Goal: Task Accomplishment & Management: Complete application form

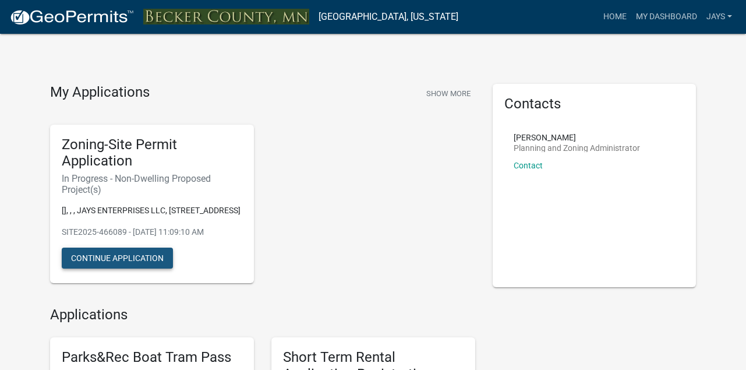
click at [136, 257] on button "Continue Application" at bounding box center [117, 258] width 111 height 21
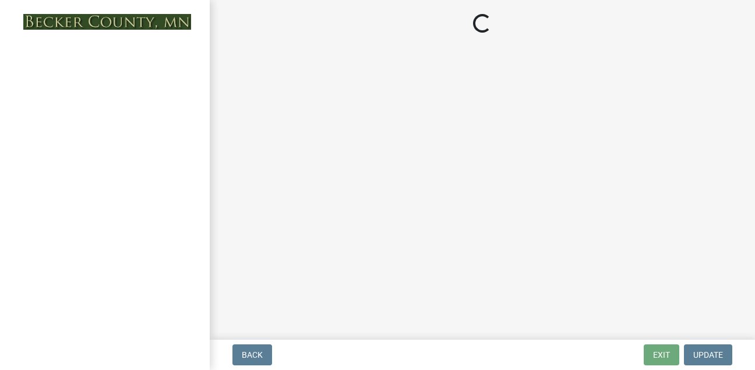
select select "6ced1b54-2913-4dbf-9776-23baa6524e46"
select select "3a2d96d3-fd69-4ed9-bae4-7a5aa03a7e58"
select select "6094bfe3-a997-46d7-8224-ceb3abf7e49e"
select select "ae391dbd-f41d-43ca-bdf1-092bd9136923"
select select "258cbdbc-8629-455d-9fed-6a57bf82144e"
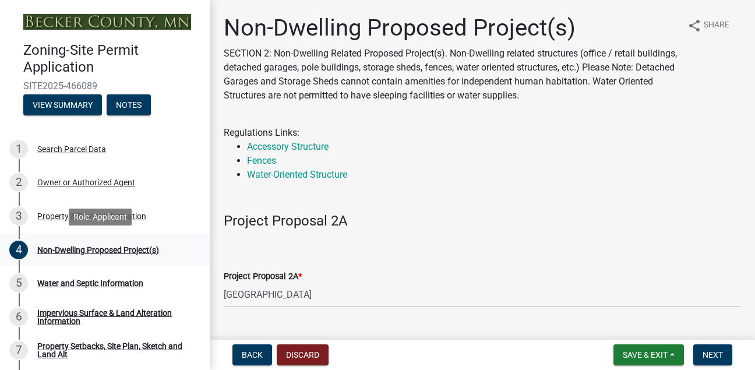
click at [88, 248] on div "Non-Dwelling Proposed Project(s)" at bounding box center [98, 250] width 122 height 8
drag, startPoint x: 88, startPoint y: 248, endPoint x: 44, endPoint y: 266, distance: 47.3
click at [44, 266] on link "4 Non-Dwelling Proposed Project(s)" at bounding box center [105, 250] width 210 height 34
click at [41, 246] on div "Non-Dwelling Proposed Project(s)" at bounding box center [98, 250] width 122 height 8
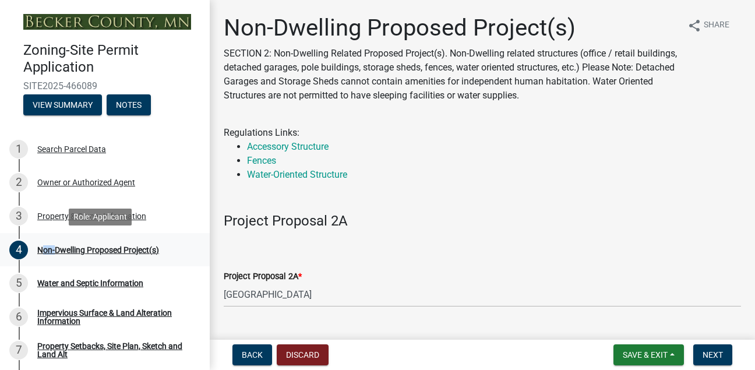
click at [41, 246] on div "Non-Dwelling Proposed Project(s)" at bounding box center [98, 250] width 122 height 8
drag, startPoint x: 41, startPoint y: 246, endPoint x: 96, endPoint y: 248, distance: 55.4
click at [96, 248] on div "Non-Dwelling Proposed Project(s)" at bounding box center [98, 250] width 122 height 8
click at [708, 352] on span "Next" at bounding box center [713, 354] width 20 height 9
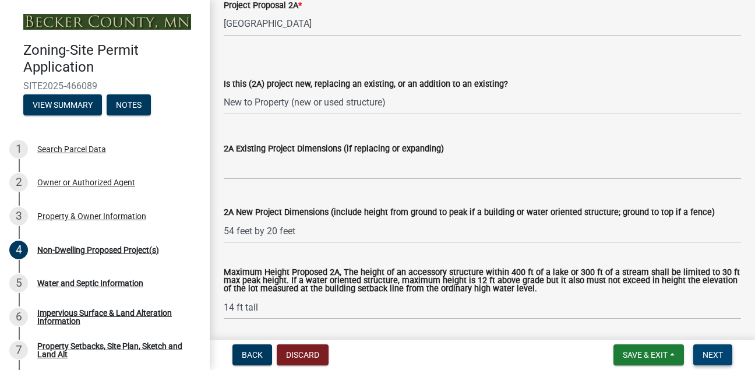
scroll to position [276, 0]
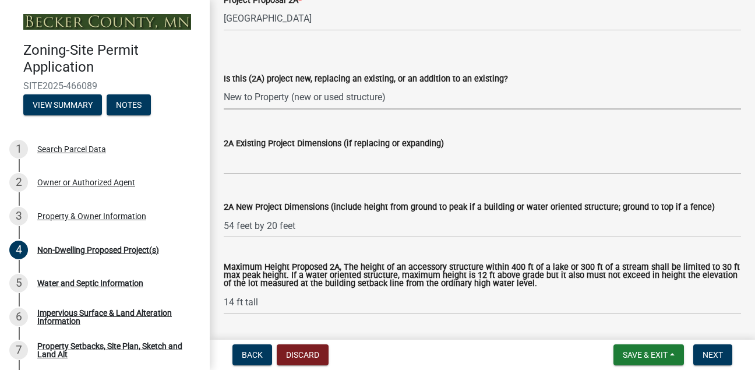
click at [408, 101] on select "Select Item... New to Property (new or used structure) Relocating/moving existi…" at bounding box center [482, 98] width 517 height 24
click at [224, 86] on select "Select Item... New to Property (new or used structure) Relocating/moving existi…" at bounding box center [482, 98] width 517 height 24
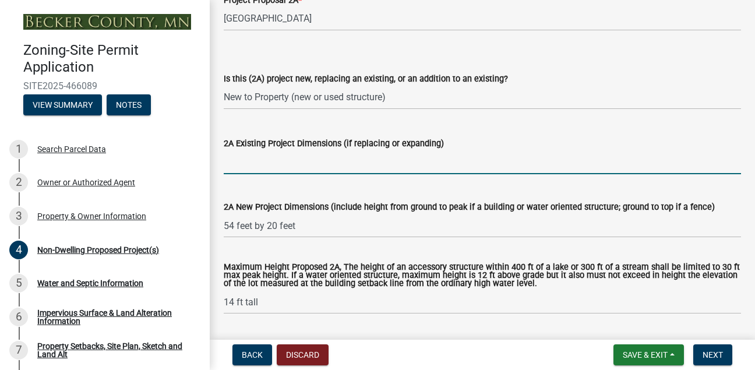
click at [357, 158] on input "2A Existing Project Dimensions (if replacing or expanding)" at bounding box center [482, 162] width 517 height 24
click at [278, 161] on input "2A Existing Project Dimensions (if replacing or expanding)" at bounding box center [482, 162] width 517 height 24
type input "5"
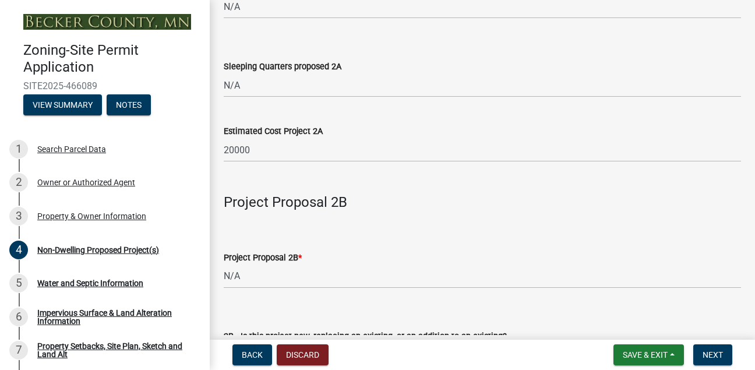
scroll to position [843, 0]
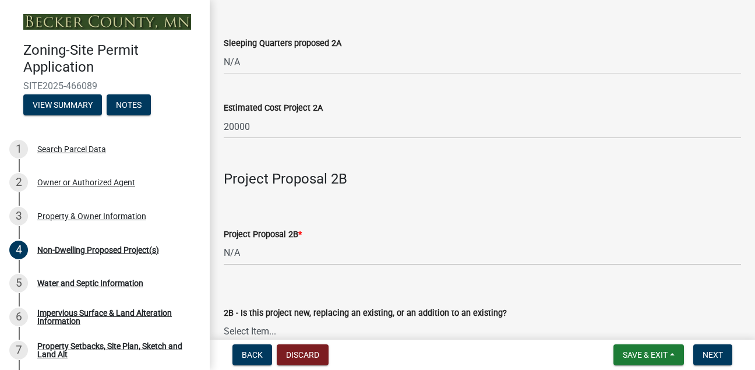
type input "NA"
click at [252, 126] on input "20000" at bounding box center [482, 127] width 517 height 24
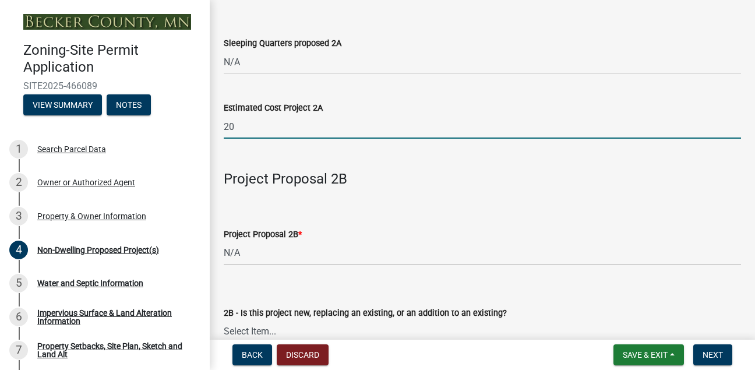
type input "2"
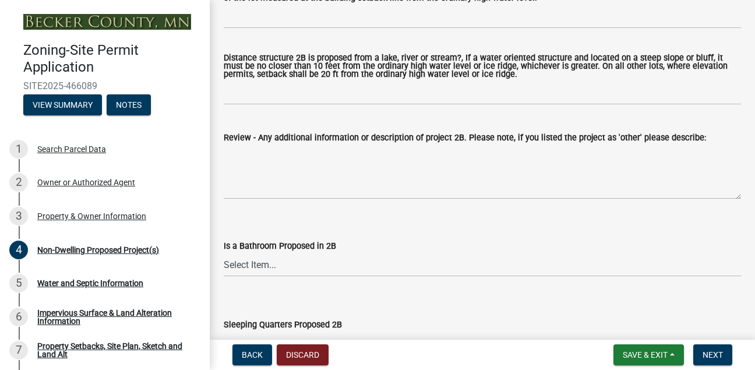
scroll to position [1410, 0]
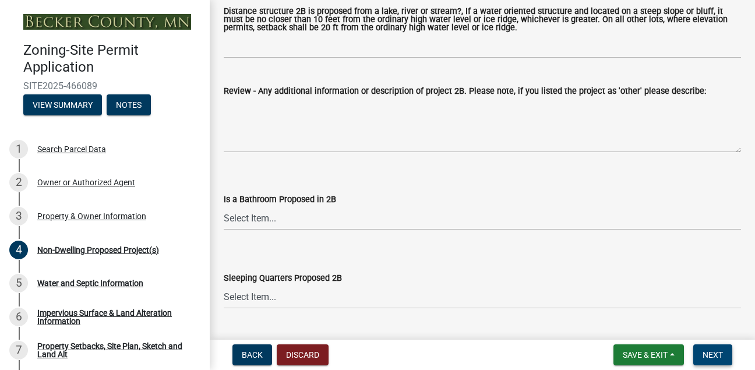
type input "15000"
click at [708, 354] on span "Next" at bounding box center [713, 354] width 20 height 9
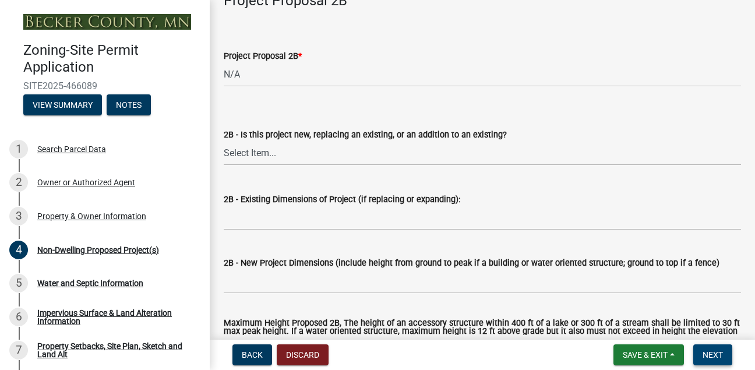
scroll to position [998, 0]
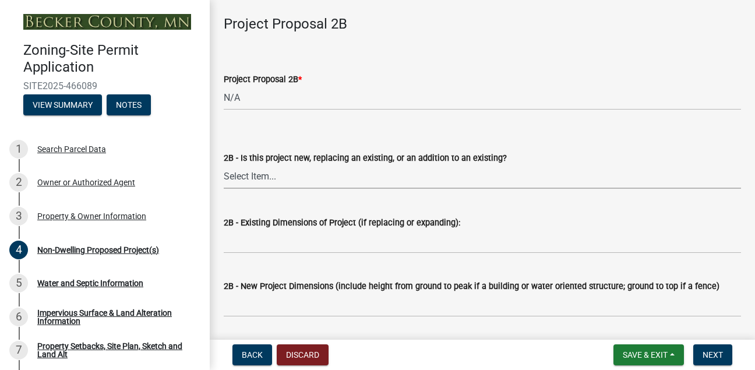
click at [264, 175] on select "Select Item... New to Property (new or used structure) Relocating/moving existi…" at bounding box center [482, 177] width 517 height 24
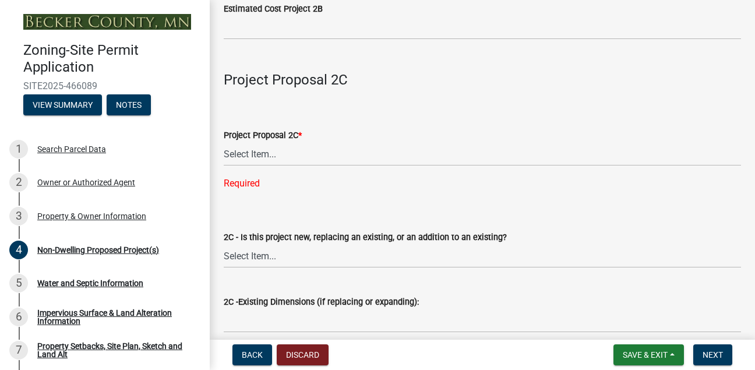
scroll to position [1767, 0]
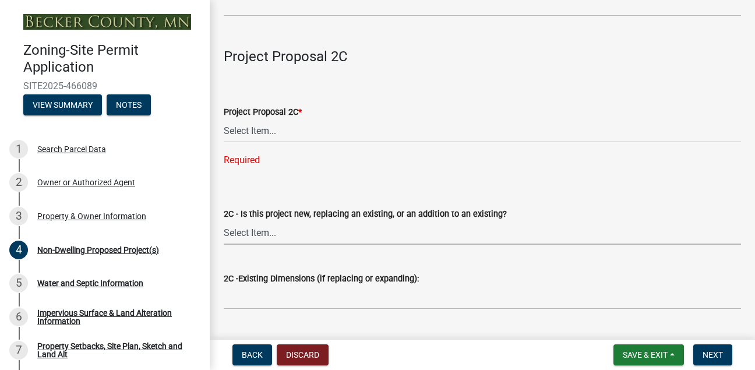
click at [259, 238] on select "Select Item... New to Property (new or used structure) Relocating/moving existi…" at bounding box center [482, 233] width 517 height 24
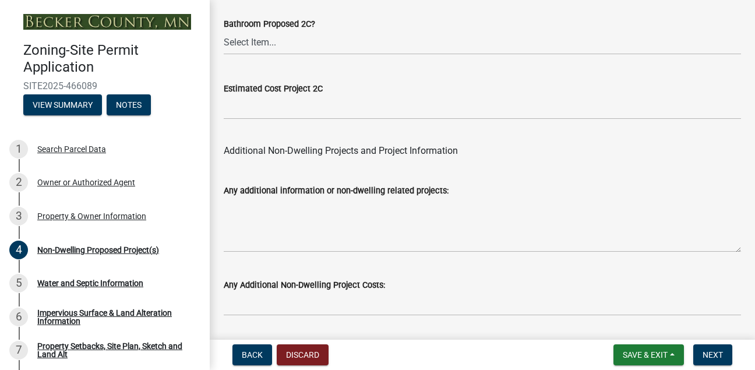
scroll to position [2530, 0]
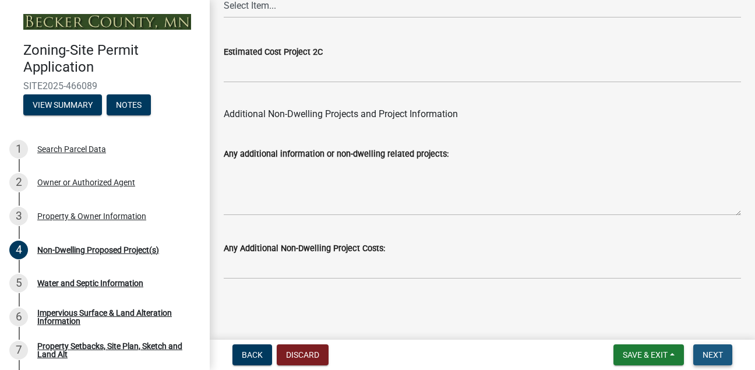
click at [710, 358] on span "Next" at bounding box center [713, 354] width 20 height 9
click at [710, 351] on span "Next" at bounding box center [713, 354] width 20 height 9
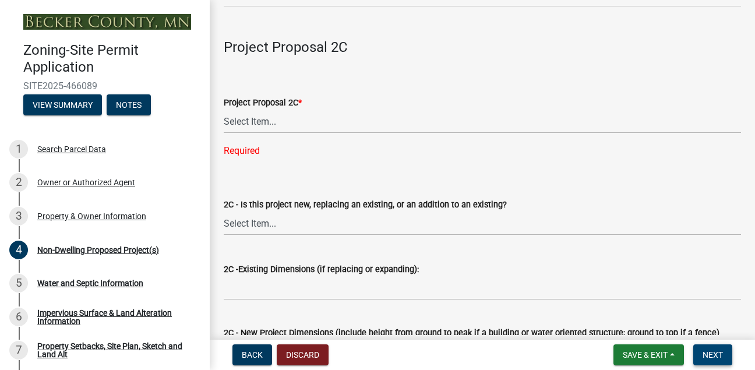
scroll to position [1769, 0]
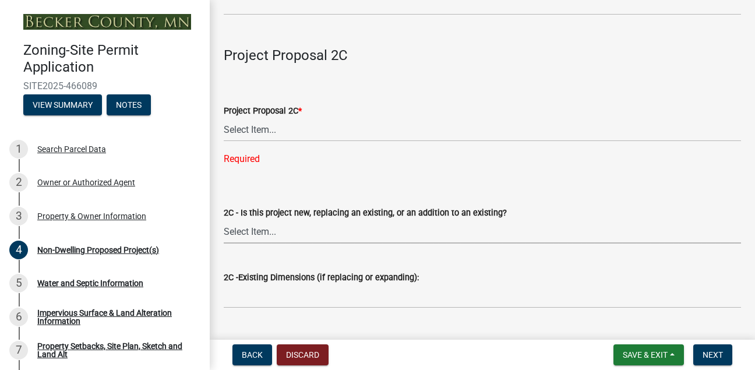
click at [248, 234] on select "Select Item... New to Property (new or used structure) Relocating/moving existi…" at bounding box center [482, 232] width 517 height 24
click at [242, 133] on select "Select Item... N/A Commercial Office/Retail Building Detached Garage Pole Build…" at bounding box center [482, 130] width 517 height 24
click at [224, 120] on select "Select Item... N/A Commercial Office/Retail Building Detached Garage Pole Build…" at bounding box center [482, 130] width 517 height 24
select select "a9a8393f-3c28-47b8-b6d9-84c94641c3fc"
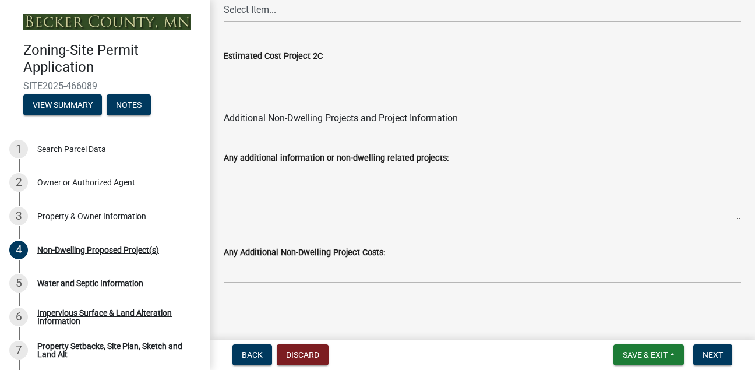
scroll to position [2507, 0]
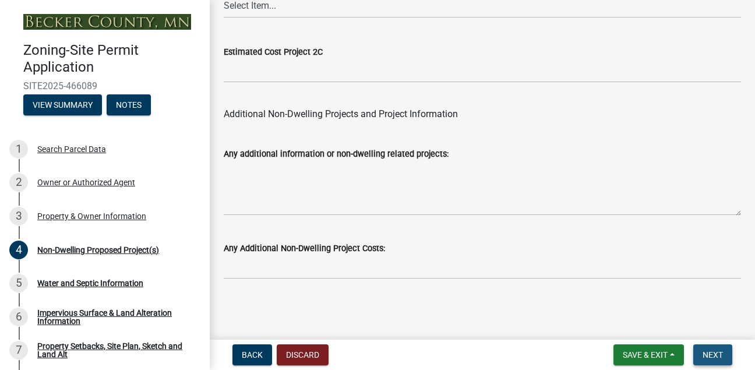
click at [706, 353] on span "Next" at bounding box center [713, 354] width 20 height 9
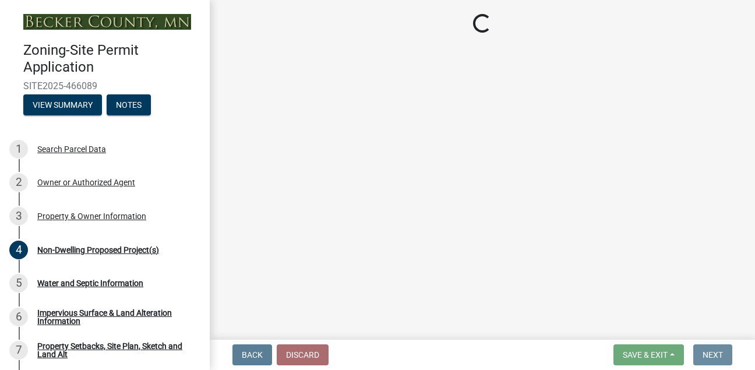
scroll to position [0, 0]
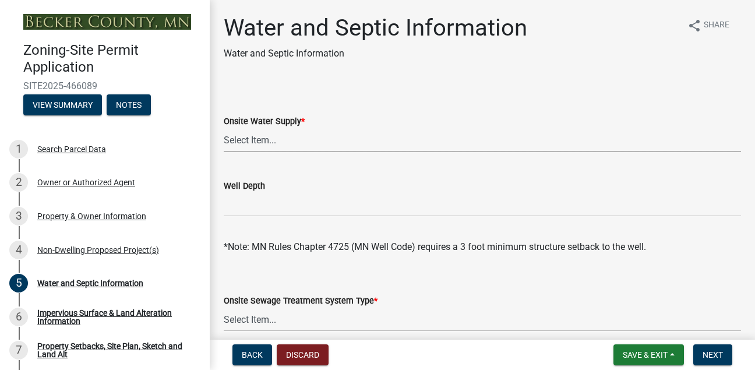
click at [266, 144] on select "Select Item... Well New Well to be Installed Attached to City Water System No o…" at bounding box center [482, 140] width 517 height 24
click at [224, 128] on select "Select Item... Well New Well to be Installed Attached to City Water System No o…" at bounding box center [482, 140] width 517 height 24
select select "9c51a48b-0bee-4836-8d5c-beab6e77ad2a"
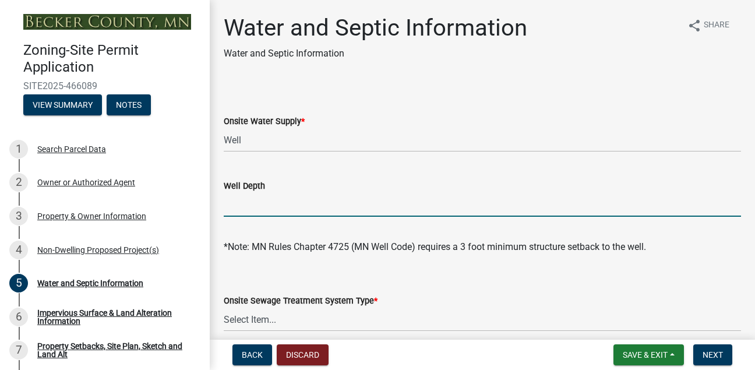
click at [245, 193] on input "Well Depth" at bounding box center [482, 205] width 517 height 24
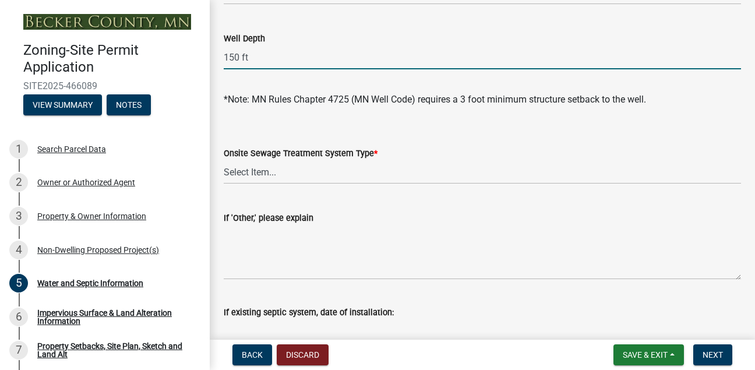
scroll to position [171, 0]
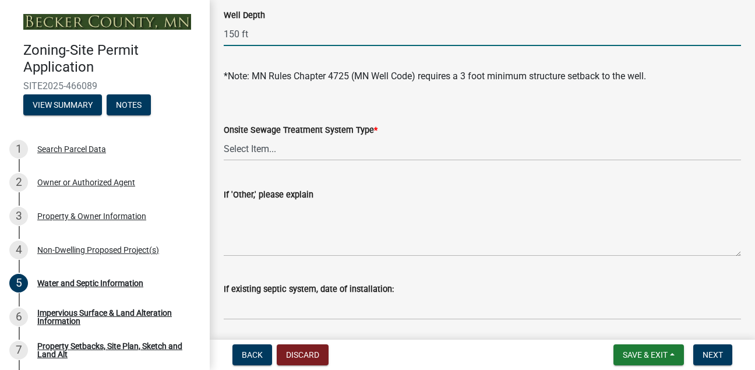
type input "150 ft"
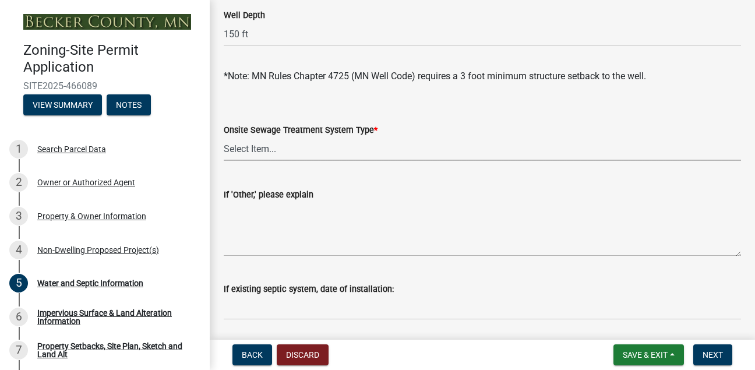
click at [243, 149] on select "Select Item... No existing or proposed septic Proposed New or Corrected Septic …" at bounding box center [482, 149] width 517 height 24
click at [224, 137] on select "Select Item... No existing or proposed septic Proposed New or Corrected Septic …" at bounding box center [482, 149] width 517 height 24
select select "25b8aef2-9eed-4c0f-8836-08d4b8d082b1"
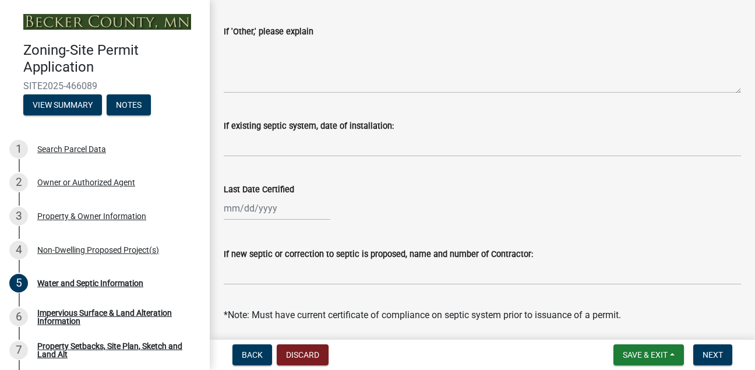
scroll to position [357, 0]
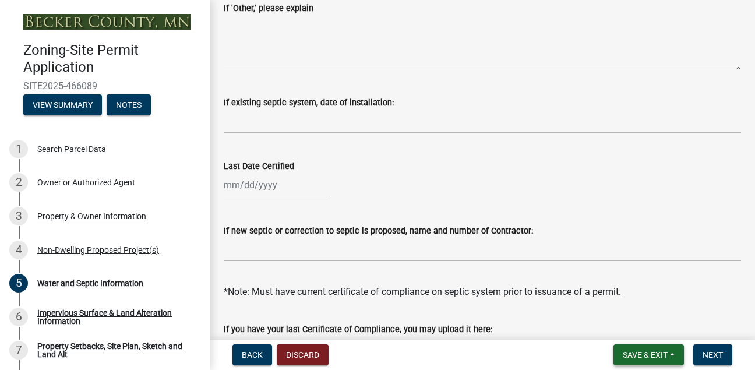
click at [654, 354] on span "Save & Exit" at bounding box center [645, 354] width 45 height 9
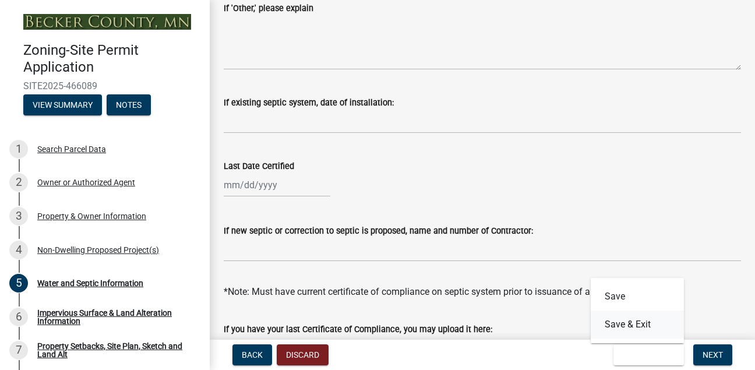
click at [623, 327] on button "Save & Exit" at bounding box center [637, 324] width 93 height 28
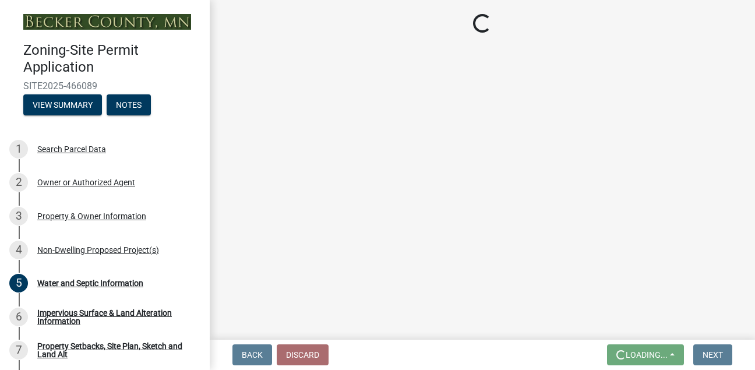
scroll to position [0, 0]
